Goal: Information Seeking & Learning: Learn about a topic

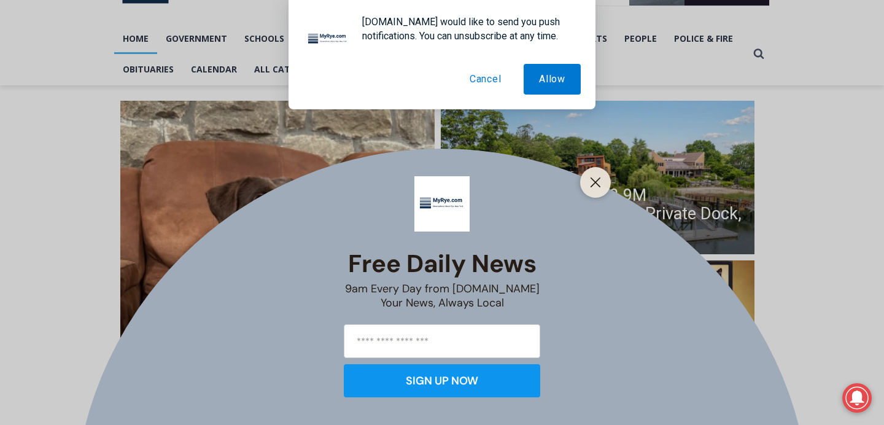
click at [483, 77] on button "Cancel" at bounding box center [485, 79] width 63 height 31
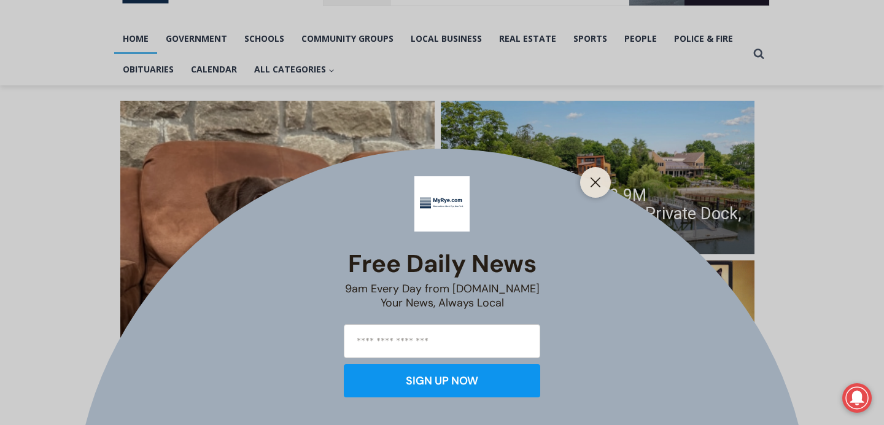
click at [596, 192] on div at bounding box center [595, 182] width 31 height 31
click at [593, 181] on icon "Close" at bounding box center [595, 182] width 11 height 11
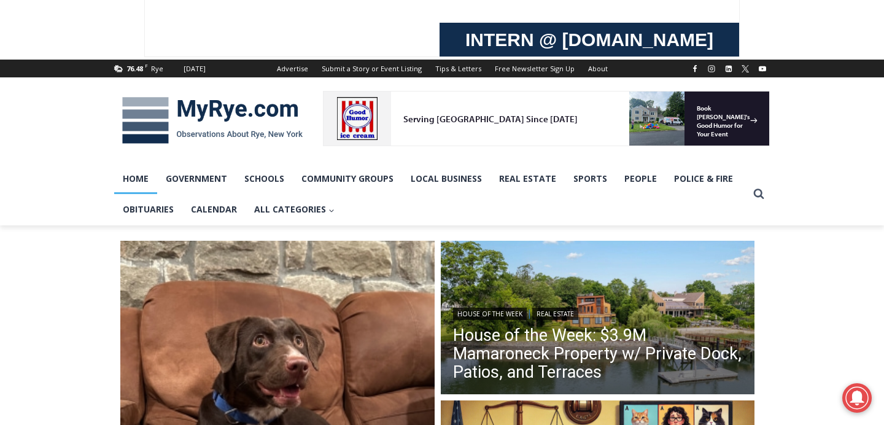
scroll to position [103, 0]
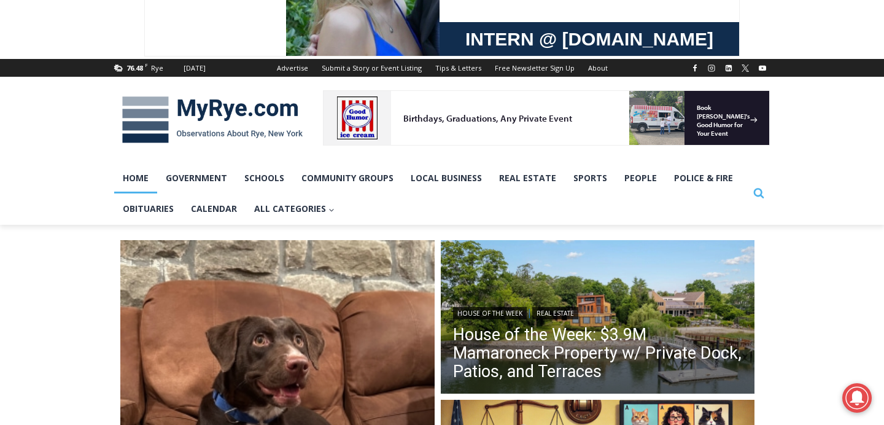
click at [757, 199] on span "Search" at bounding box center [758, 193] width 11 height 11
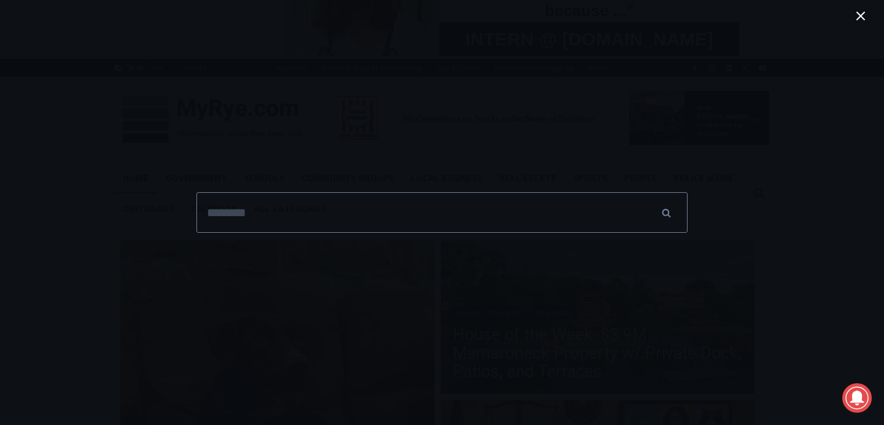
click at [856, 21] on icon "Toggle Menu Close" at bounding box center [861, 16] width 15 height 15
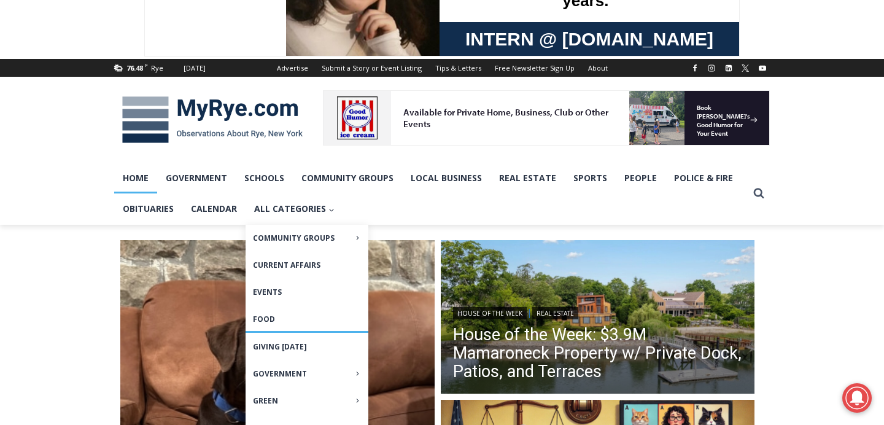
click at [271, 325] on link "Food" at bounding box center [307, 319] width 123 height 26
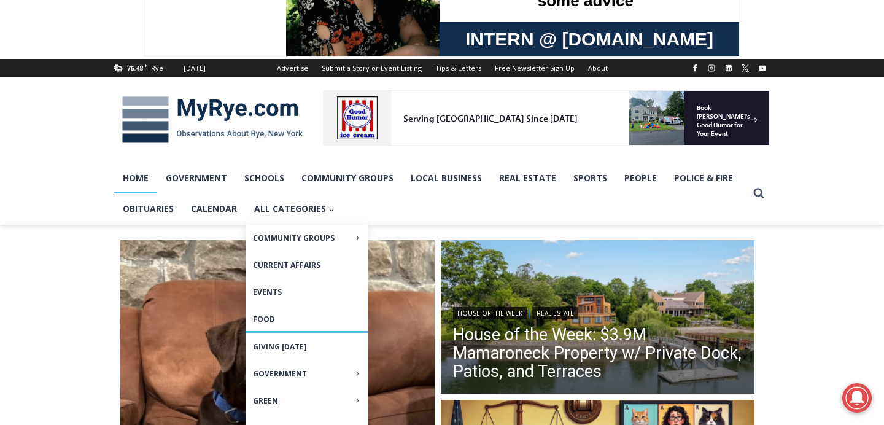
click at [271, 325] on link "Food" at bounding box center [307, 319] width 123 height 26
click at [273, 323] on link "Food" at bounding box center [307, 319] width 123 height 26
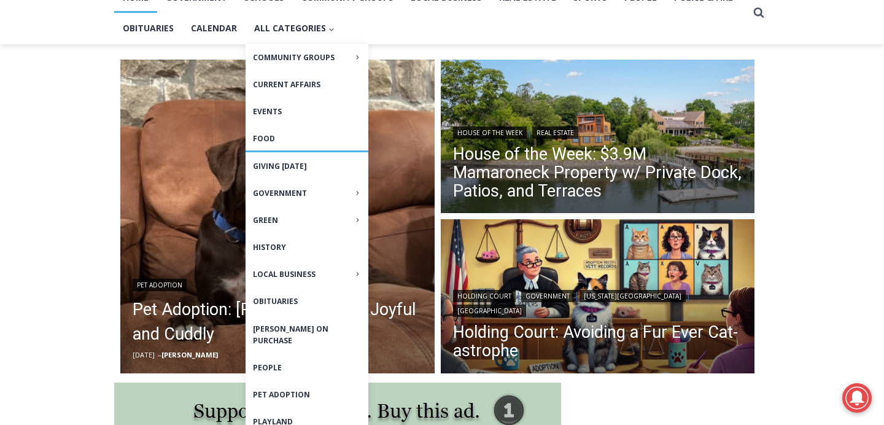
scroll to position [289, 0]
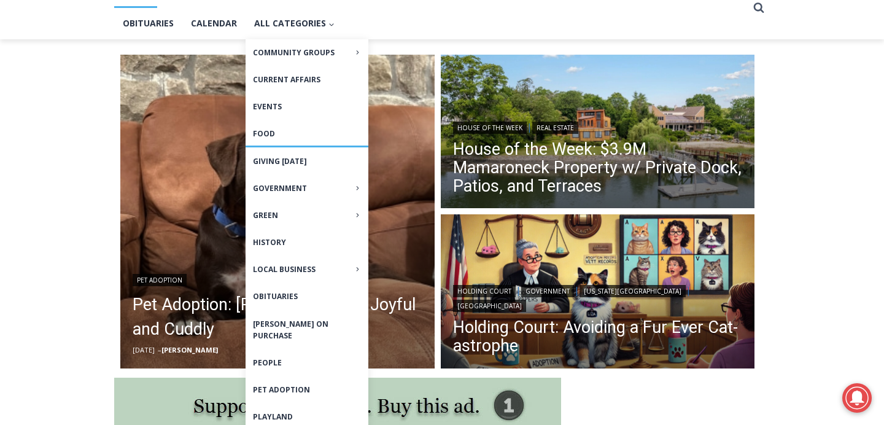
click at [254, 141] on link "Food" at bounding box center [307, 133] width 123 height 26
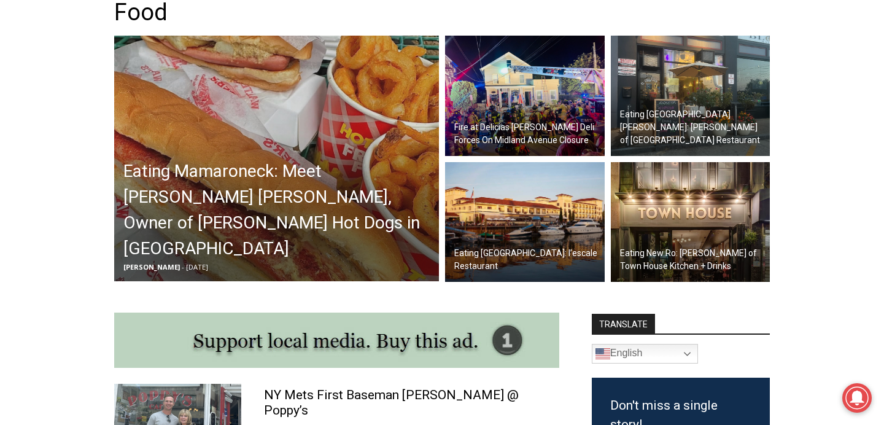
scroll to position [371, 0]
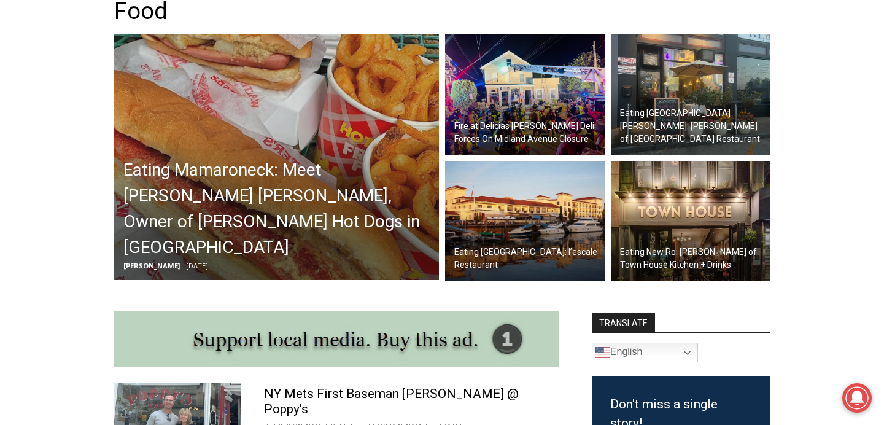
click at [735, 104] on img at bounding box center [691, 94] width 160 height 120
click at [699, 119] on h2 "Eating Port Chester: Jose Ismeal Carias of El Callejon Restaurant" at bounding box center [693, 126] width 147 height 39
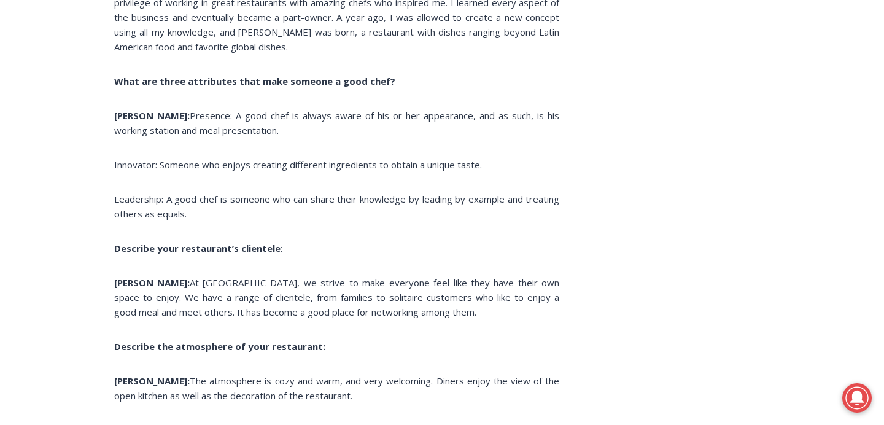
scroll to position [2666, 0]
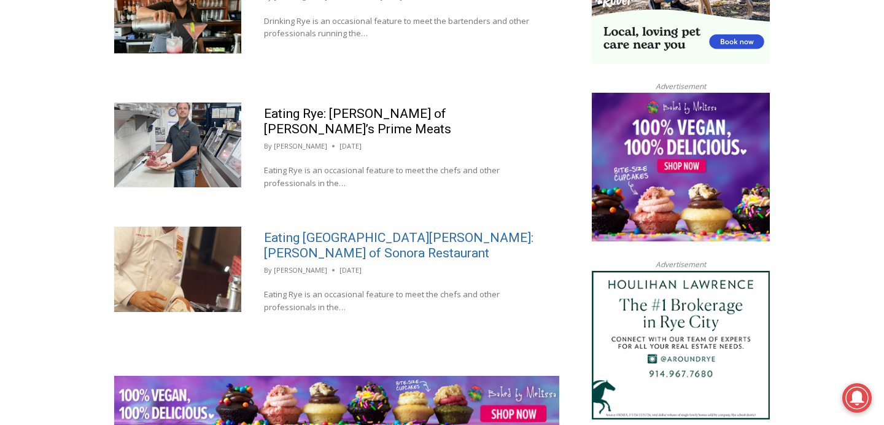
scroll to position [1252, 0]
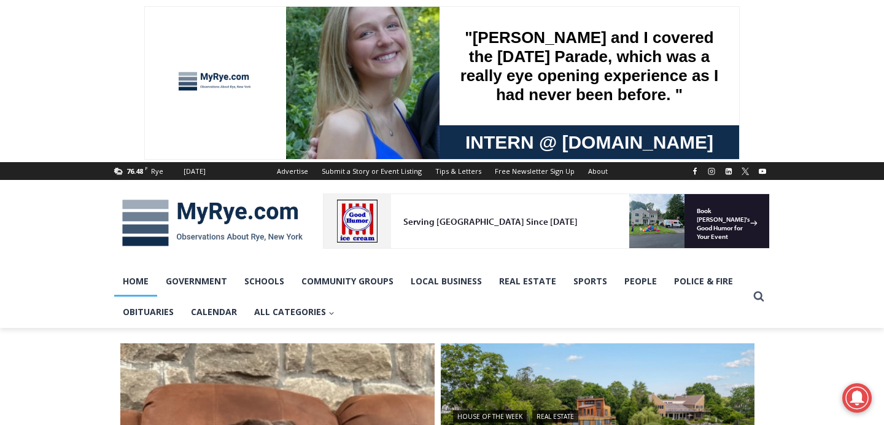
click at [279, 66] on div ""Lainey and I covered the Memorial Day Parade, which was a really eye opening e…" at bounding box center [442, 83] width 594 height 152
click at [321, 66] on img at bounding box center [363, 83] width 154 height 221
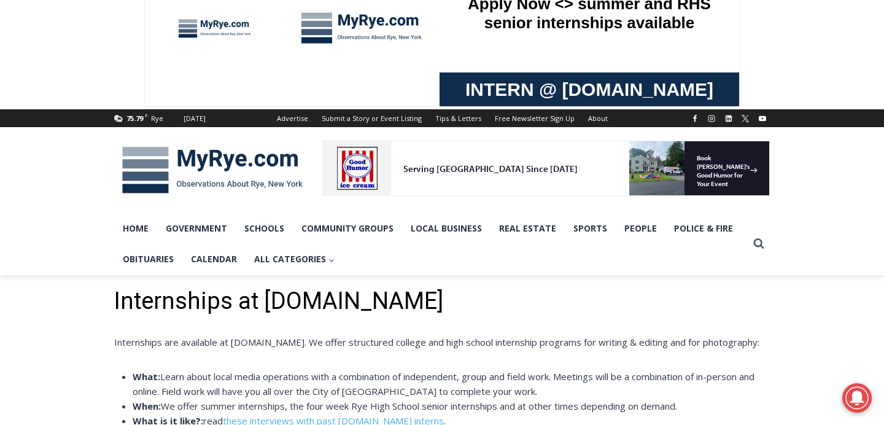
scroll to position [52, 0]
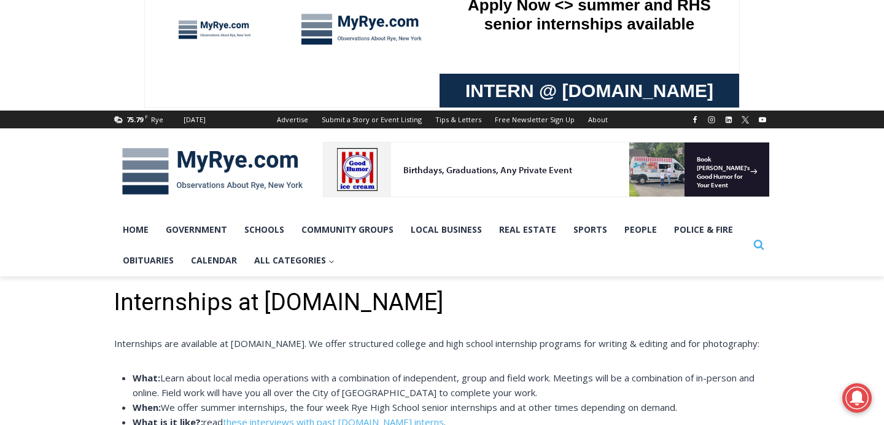
click at [757, 255] on button "Search" at bounding box center [759, 245] width 22 height 22
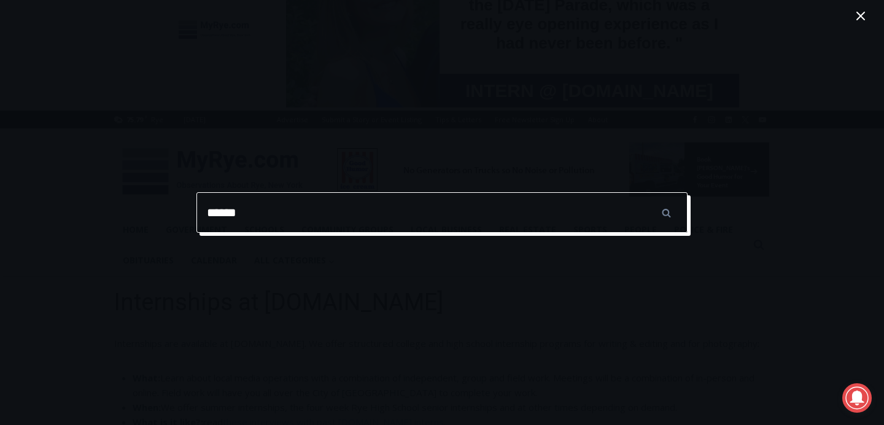
type input "******"
click at [645, 192] on input "******" at bounding box center [666, 212] width 43 height 41
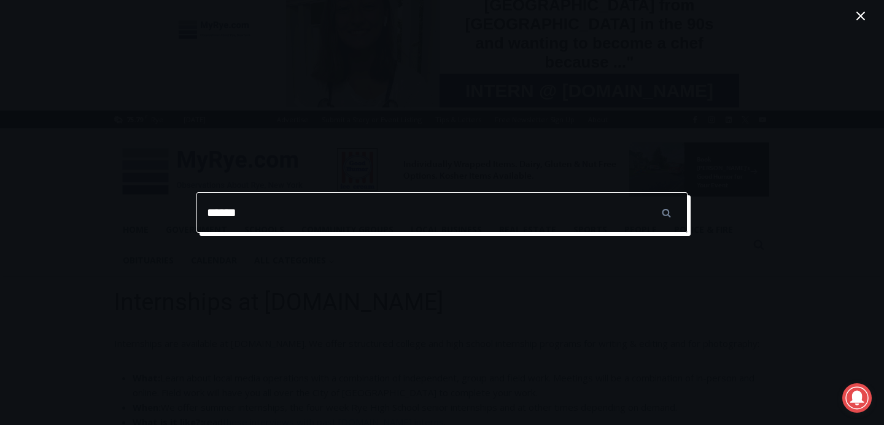
click at [645, 192] on input "******" at bounding box center [666, 212] width 43 height 41
click at [319, 209] on input "******" at bounding box center [442, 212] width 491 height 41
click at [645, 192] on input "******" at bounding box center [666, 212] width 43 height 41
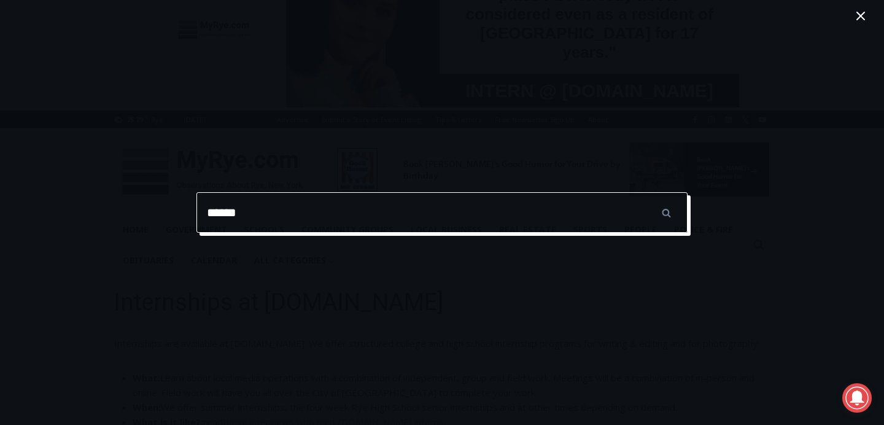
click at [645, 192] on input "******" at bounding box center [666, 212] width 43 height 41
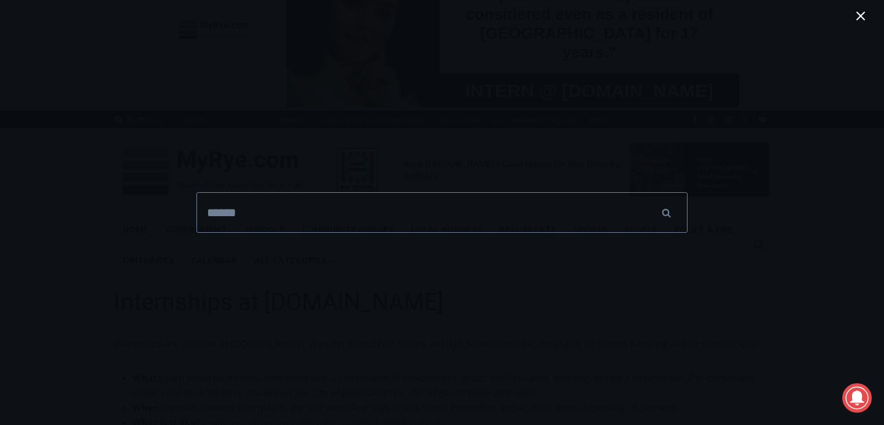
click at [854, 9] on icon "Toggle Menu Close" at bounding box center [861, 16] width 15 height 15
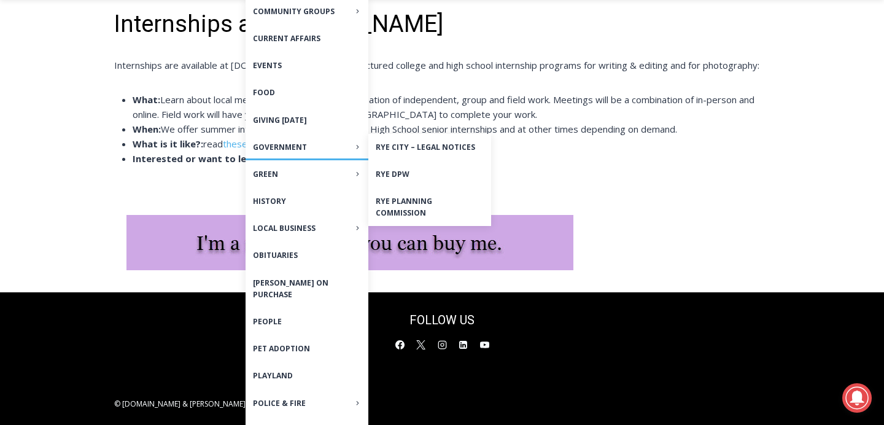
scroll to position [345, 0]
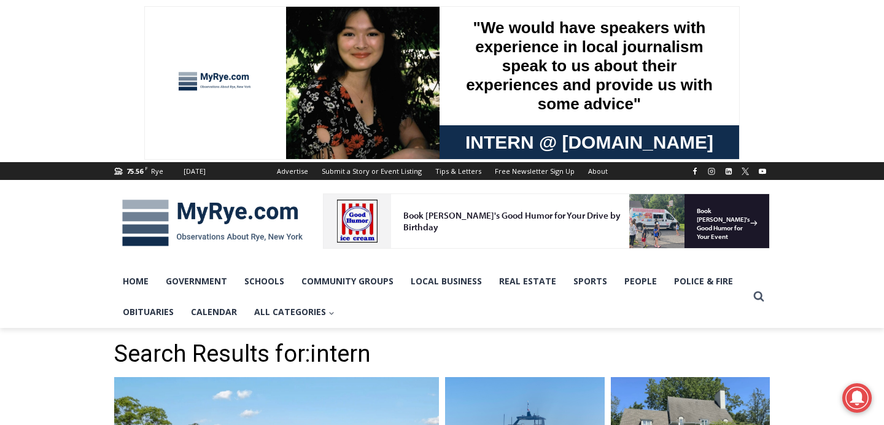
click at [502, 115] on div ""We would have speakers with experience in local journalism speak to us about t…" at bounding box center [589, 66] width 270 height 119
click at [529, 68] on div ""We would have speakers with experience in local journalism speak to us about t…" at bounding box center [589, 66] width 270 height 119
click at [373, 114] on div at bounding box center [363, 84] width 154 height 154
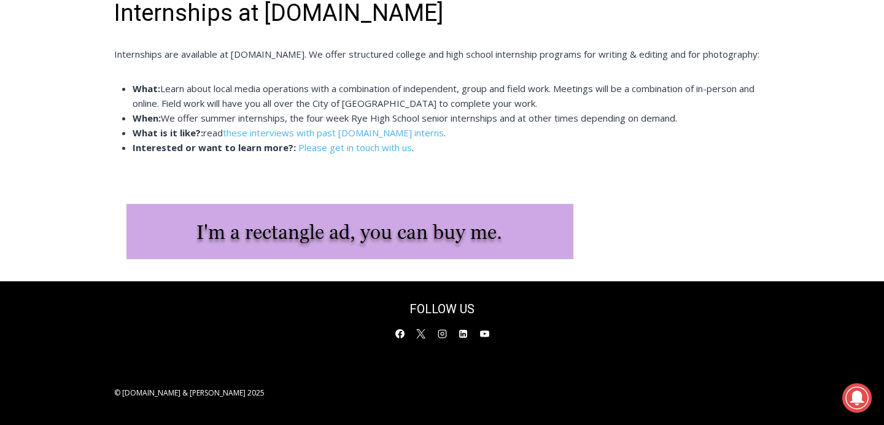
scroll to position [343, 0]
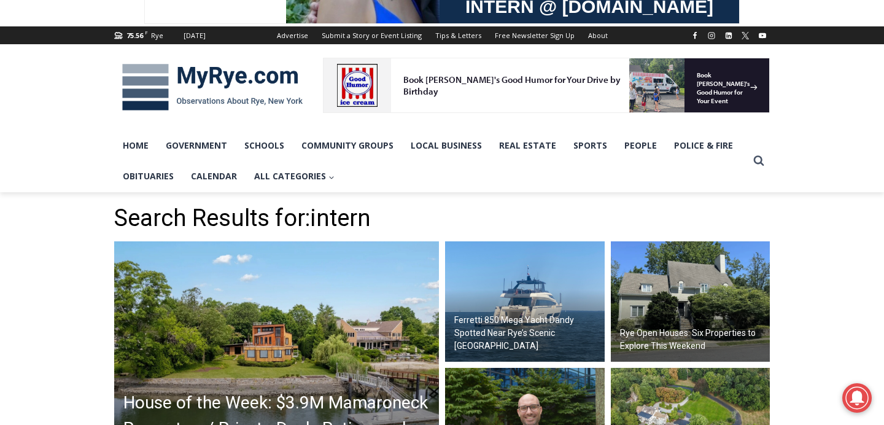
scroll to position [179, 0]
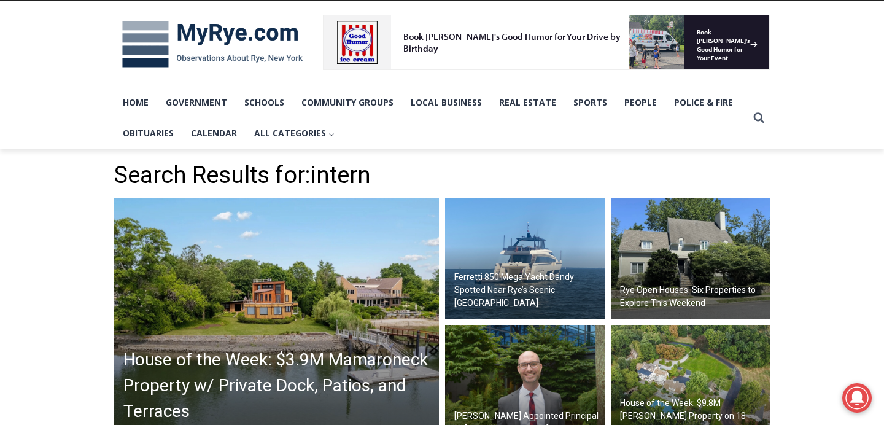
click at [333, 356] on h2 "House of the Week: $3.9M Mamaroneck Property w/ Private Dock, Patios, and Terra…" at bounding box center [279, 385] width 313 height 77
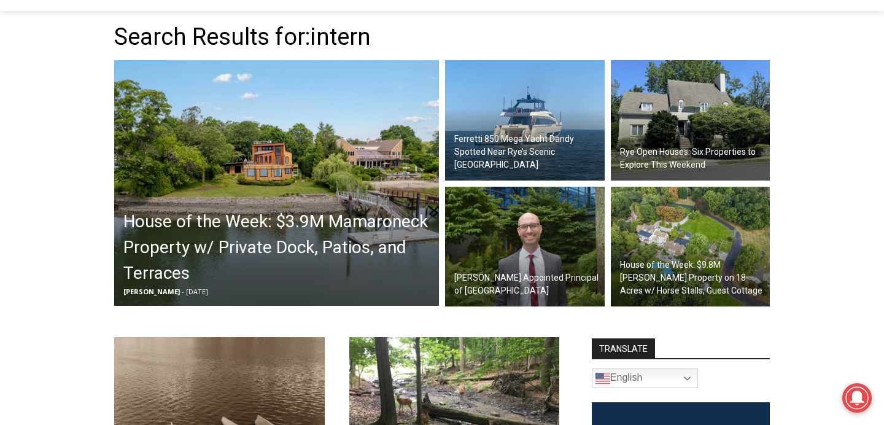
scroll to position [353, 0]
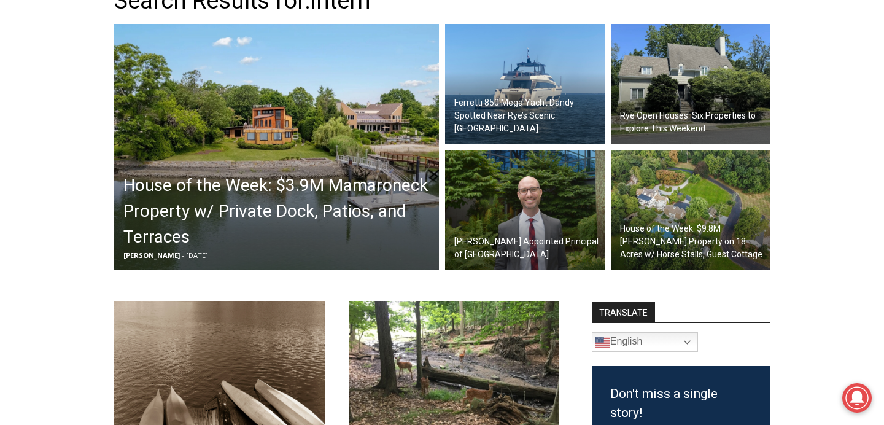
click at [530, 235] on img at bounding box center [525, 210] width 160 height 120
click at [509, 246] on h2 "[PERSON_NAME] Appointed Principal of [GEOGRAPHIC_DATA]" at bounding box center [527, 248] width 147 height 26
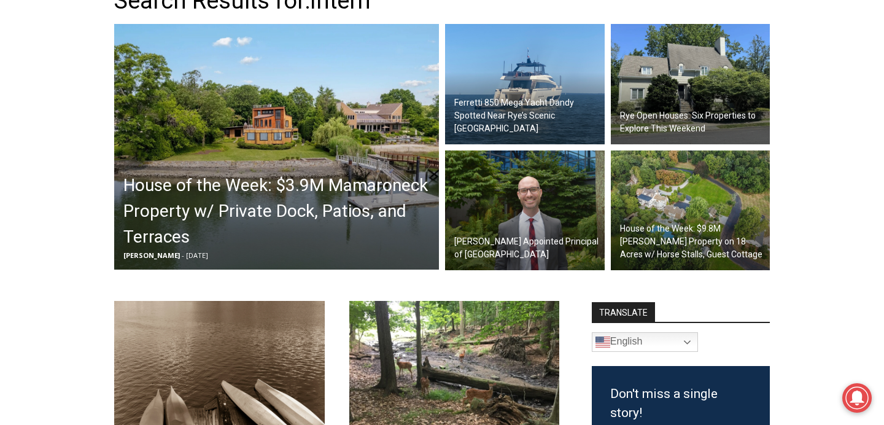
click at [509, 246] on h2 "[PERSON_NAME] Appointed Principal of [GEOGRAPHIC_DATA]" at bounding box center [527, 248] width 147 height 26
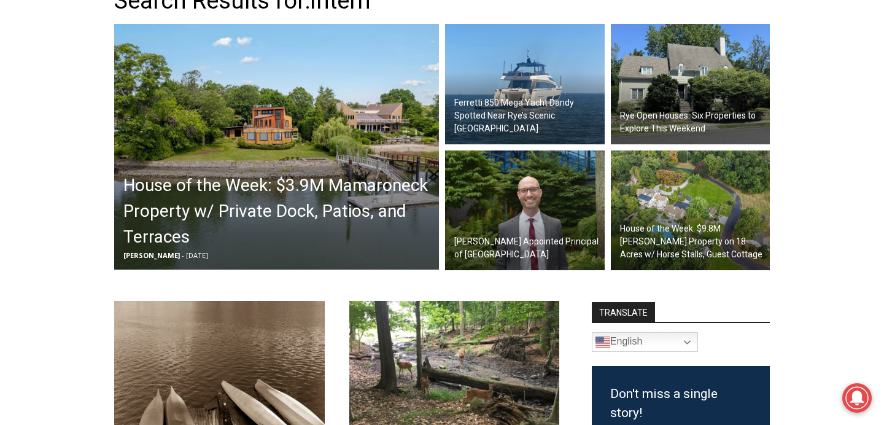
click at [509, 246] on h2 "[PERSON_NAME] Appointed Principal of [GEOGRAPHIC_DATA]" at bounding box center [527, 248] width 147 height 26
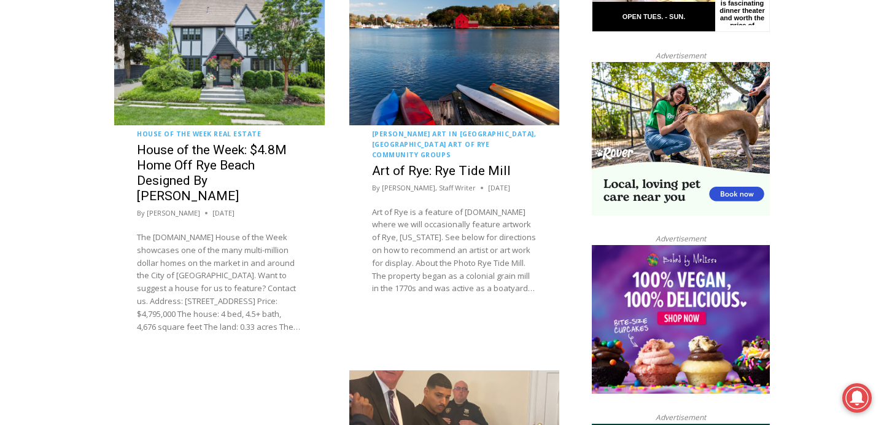
scroll to position [1324, 0]
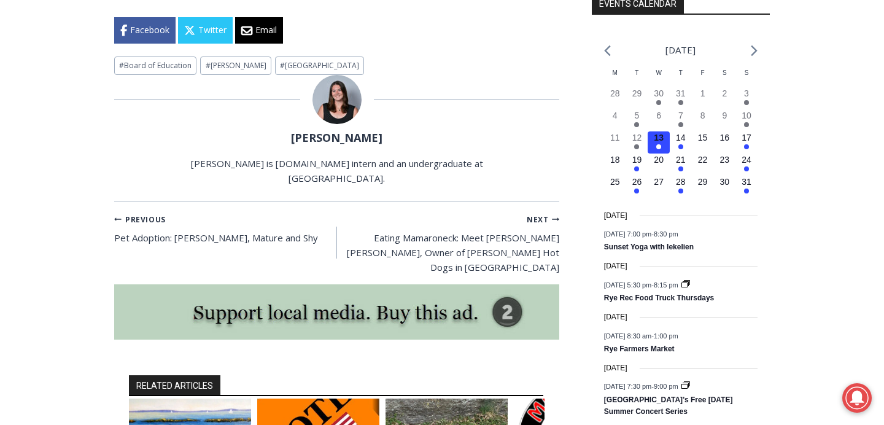
scroll to position [1140, 0]
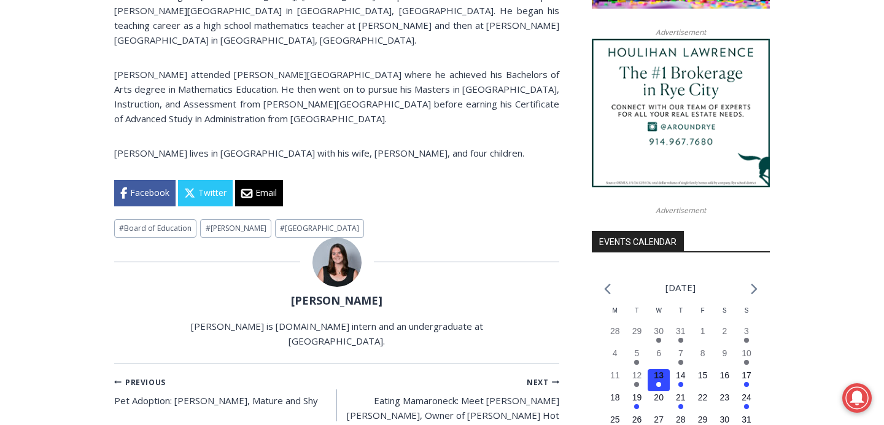
click at [335, 293] on link "[PERSON_NAME]" at bounding box center [336, 300] width 91 height 15
click at [341, 293] on link "[PERSON_NAME]" at bounding box center [336, 300] width 91 height 15
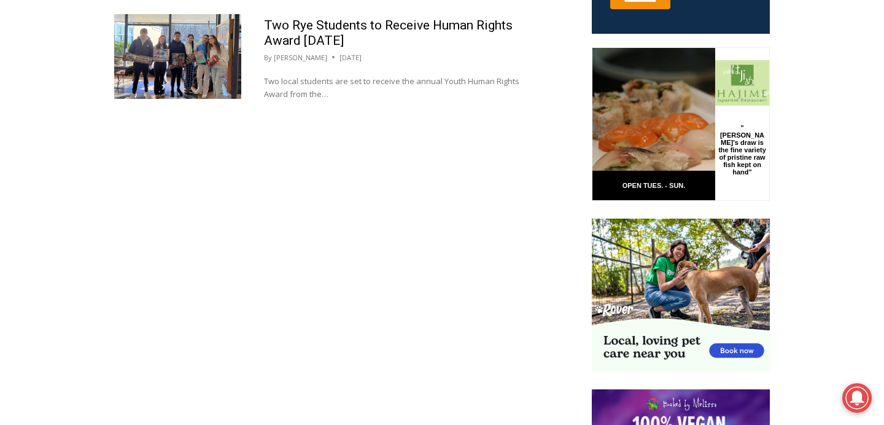
scroll to position [690, 0]
